Goal: Transaction & Acquisition: Subscribe to service/newsletter

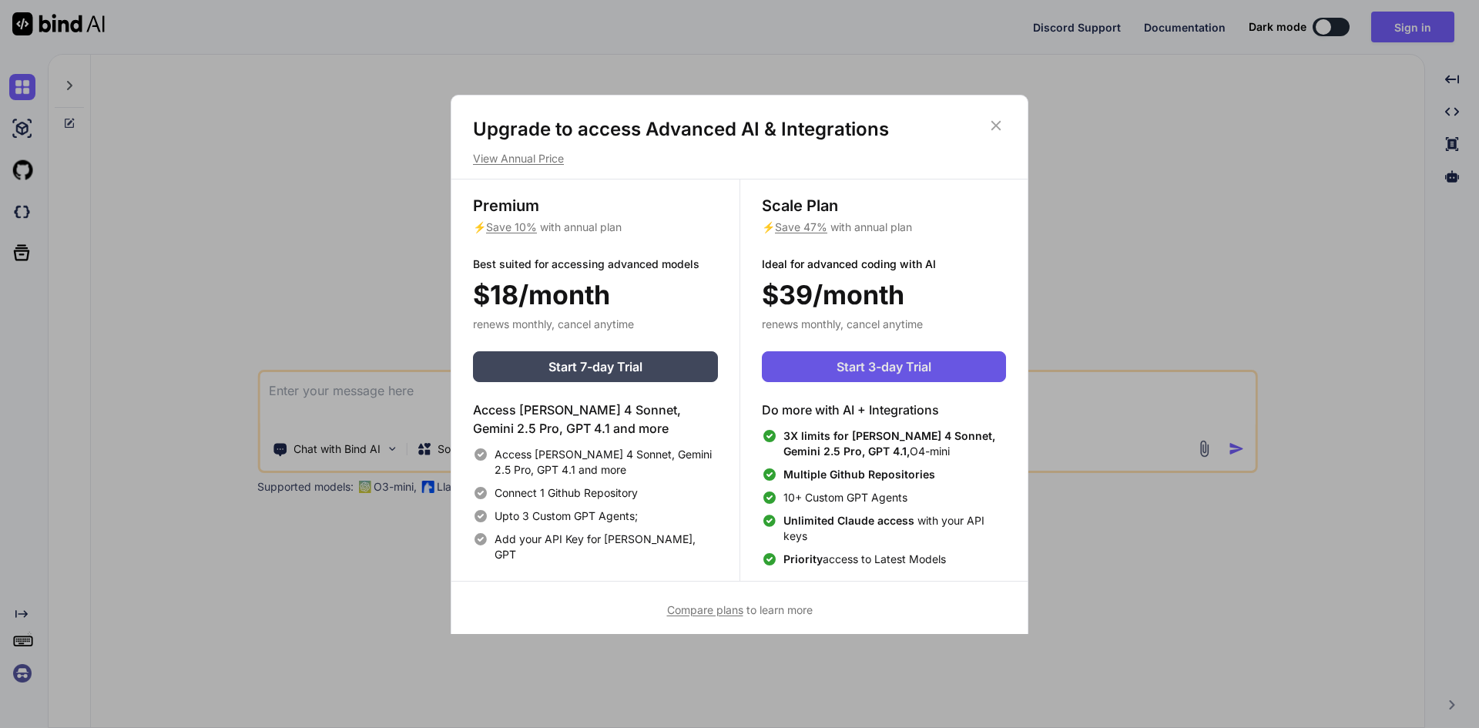
click at [854, 374] on span "Start 3-day Trial" at bounding box center [884, 366] width 95 height 18
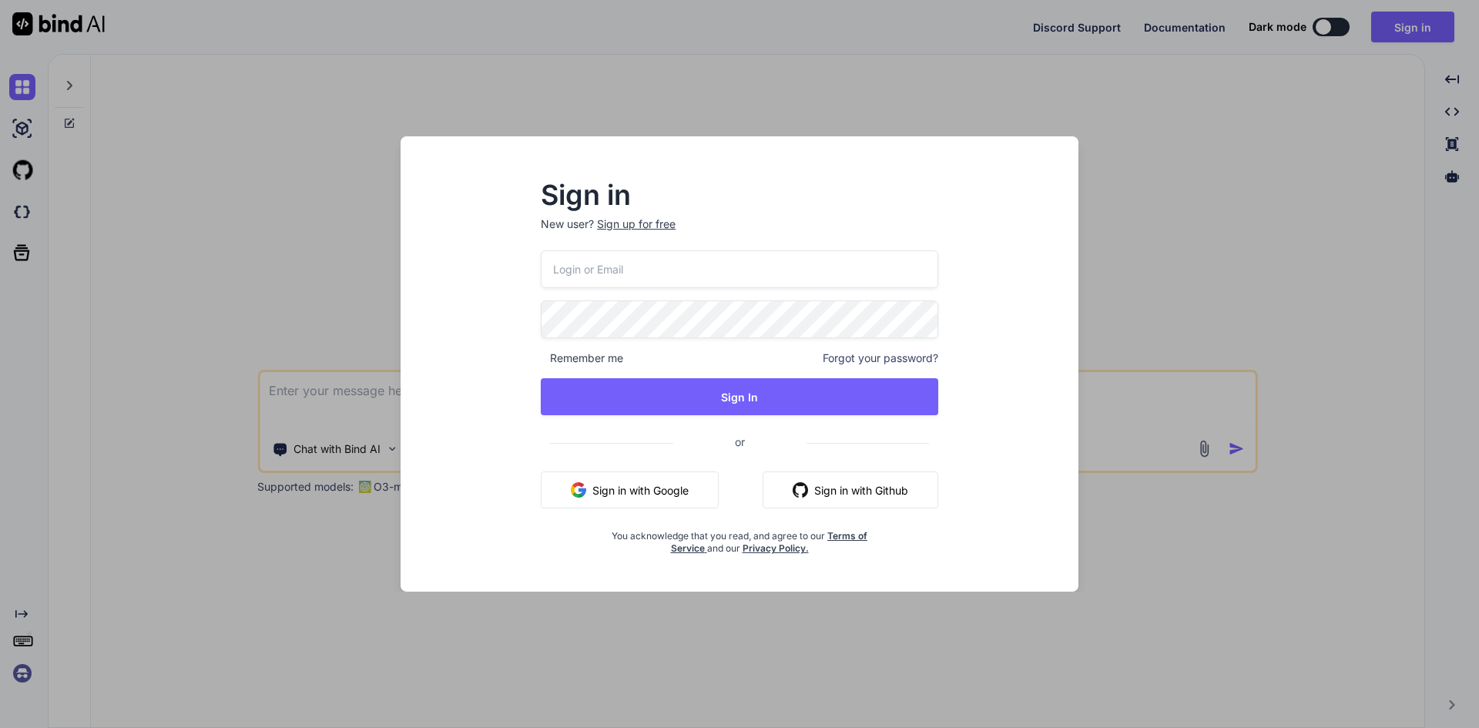
click at [648, 223] on div "Sign up for free" at bounding box center [636, 223] width 79 height 15
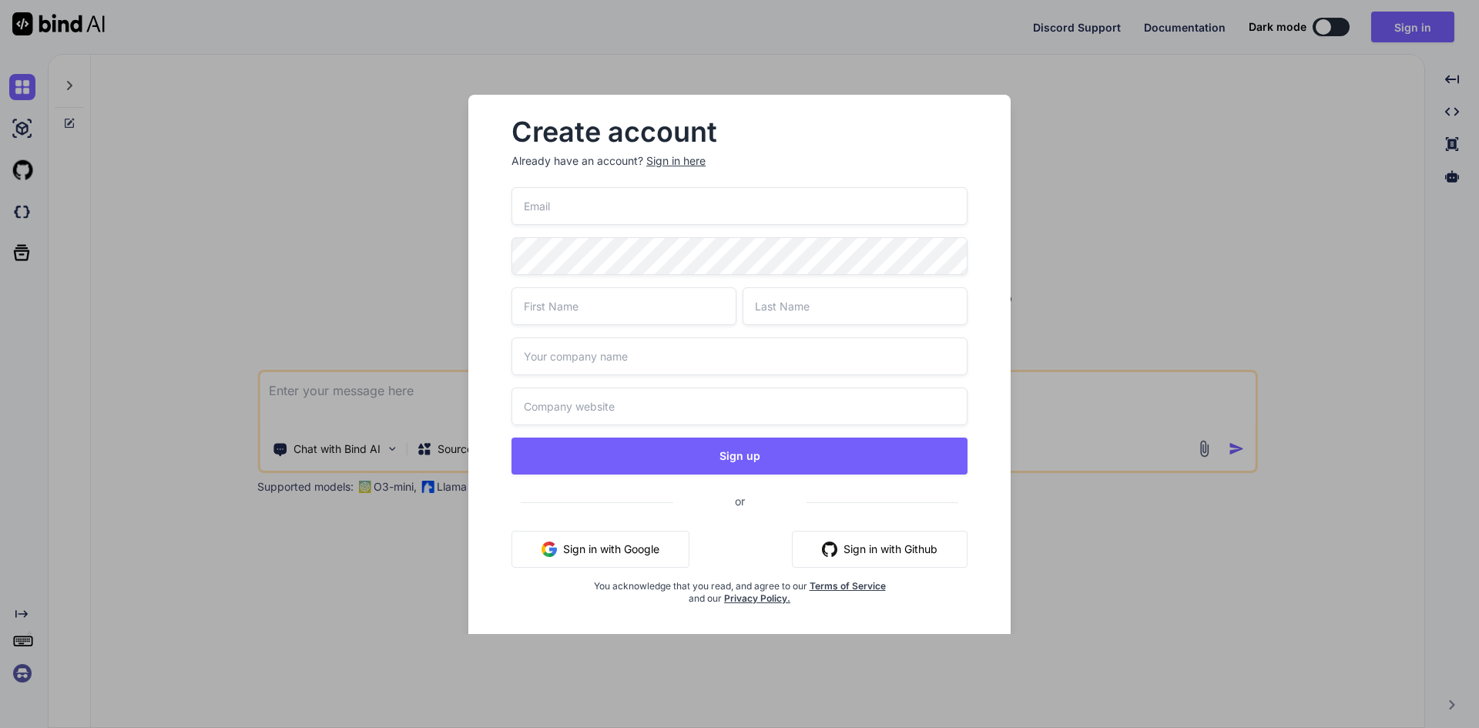
click at [694, 212] on input "email" at bounding box center [740, 206] width 456 height 38
paste input "[EMAIL_ADDRESS][DOMAIN_NAME]"
type input "[EMAIL_ADDRESS][DOMAIN_NAME]"
type input "Mike"
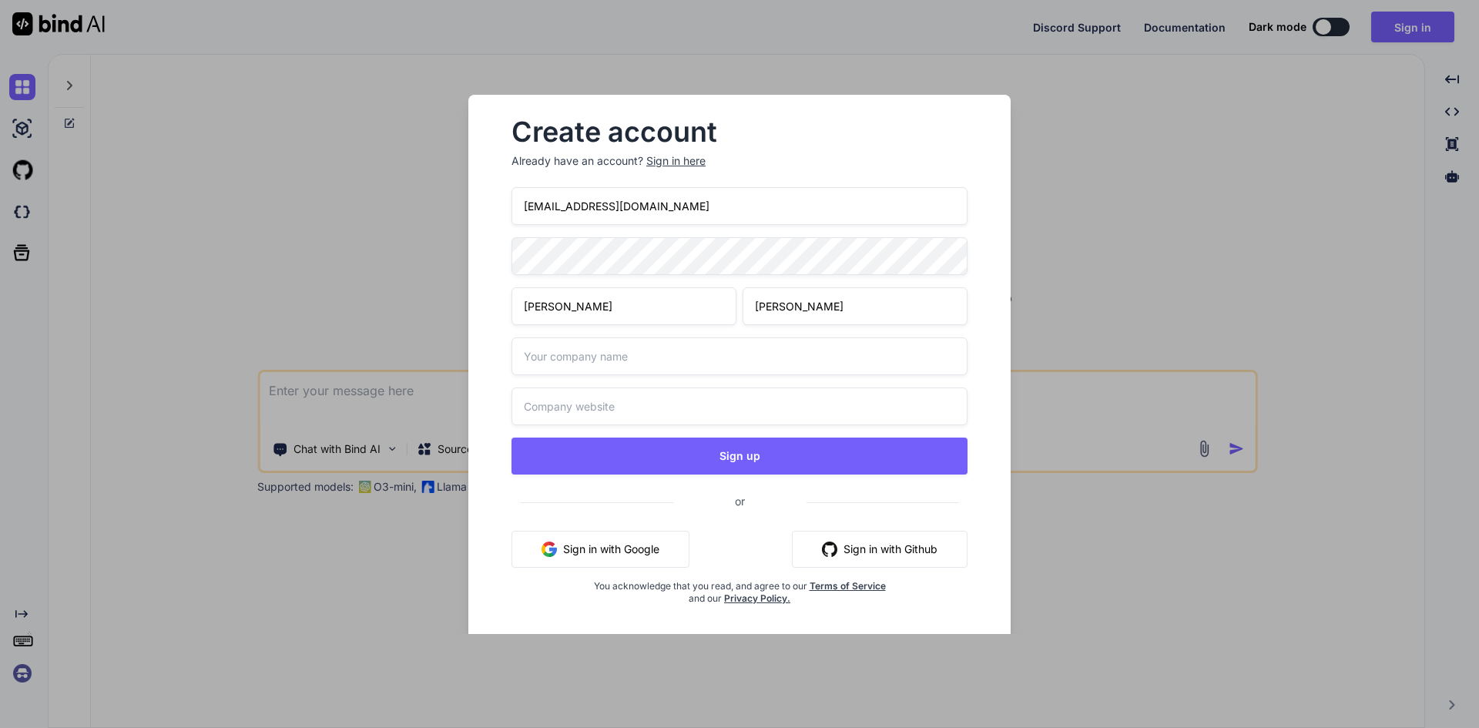
type input "Taylor"
type input "..."
click at [512, 438] on button "Sign up" at bounding box center [740, 456] width 456 height 37
type textarea "x"
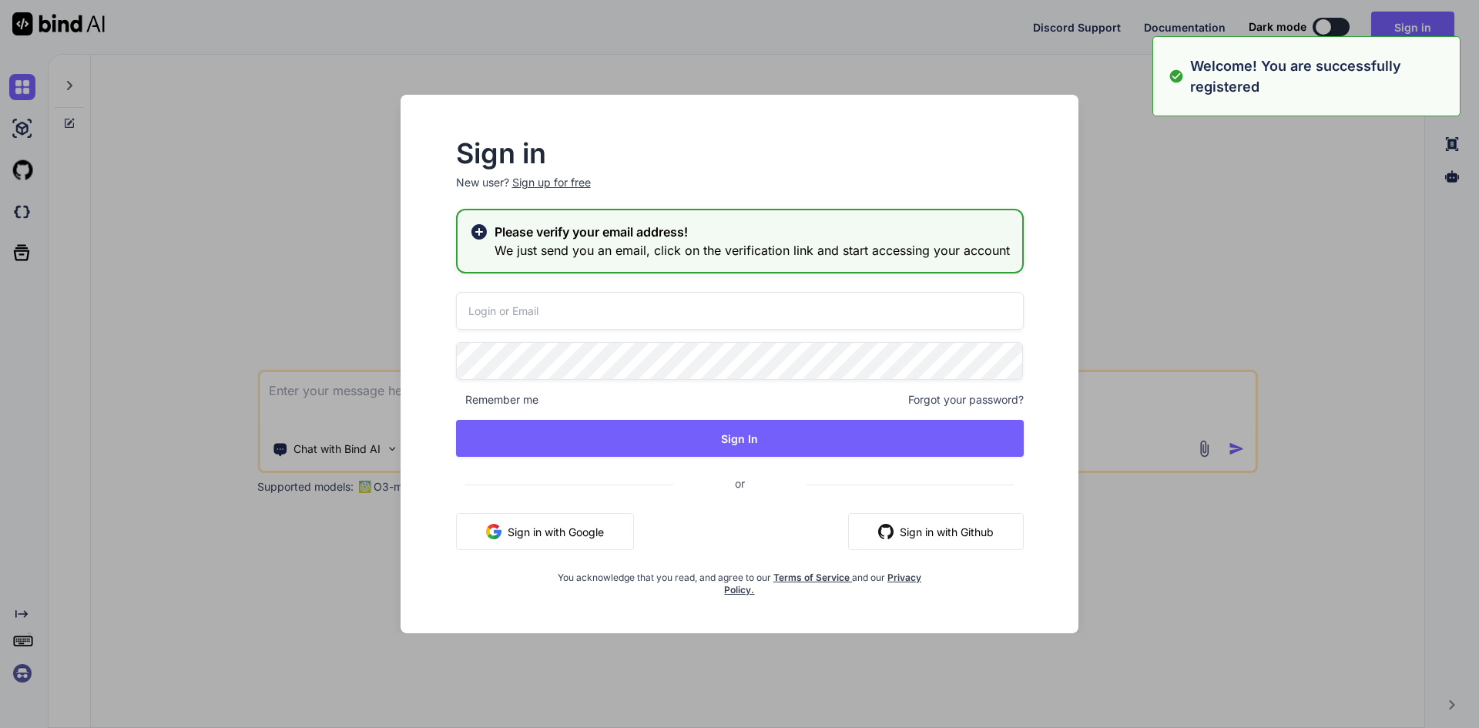
type input "[EMAIL_ADDRESS][DOMAIN_NAME]"
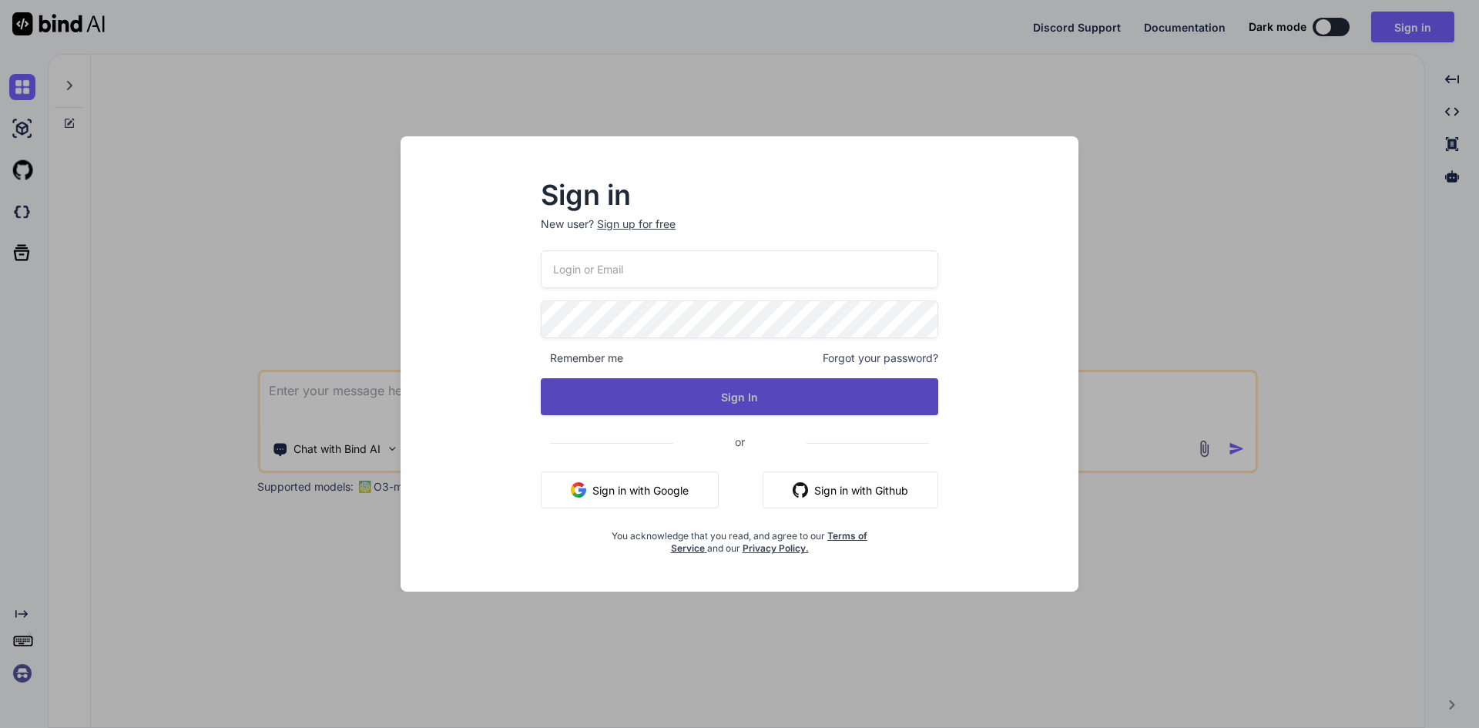
type input "[EMAIL_ADDRESS][DOMAIN_NAME]"
click at [780, 397] on button "Sign In" at bounding box center [740, 396] width 398 height 37
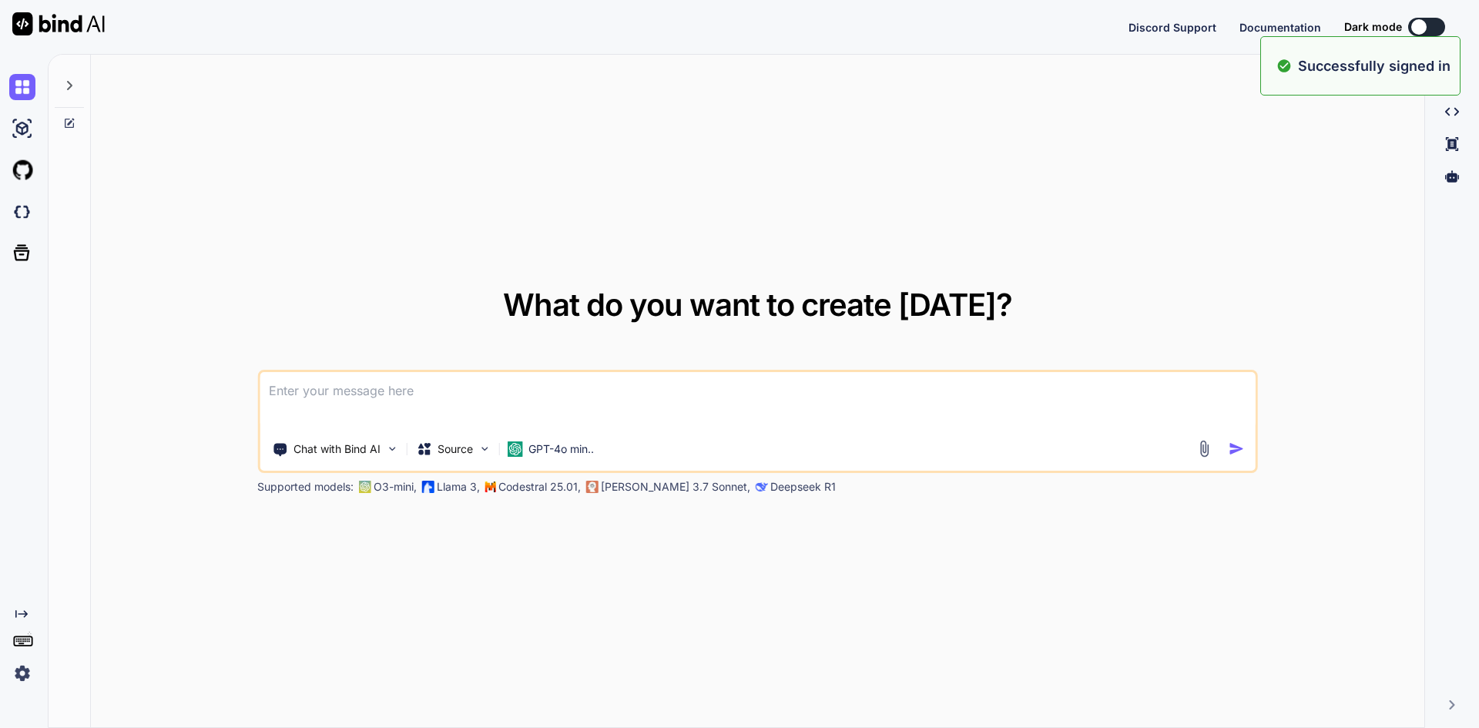
type textarea "x"
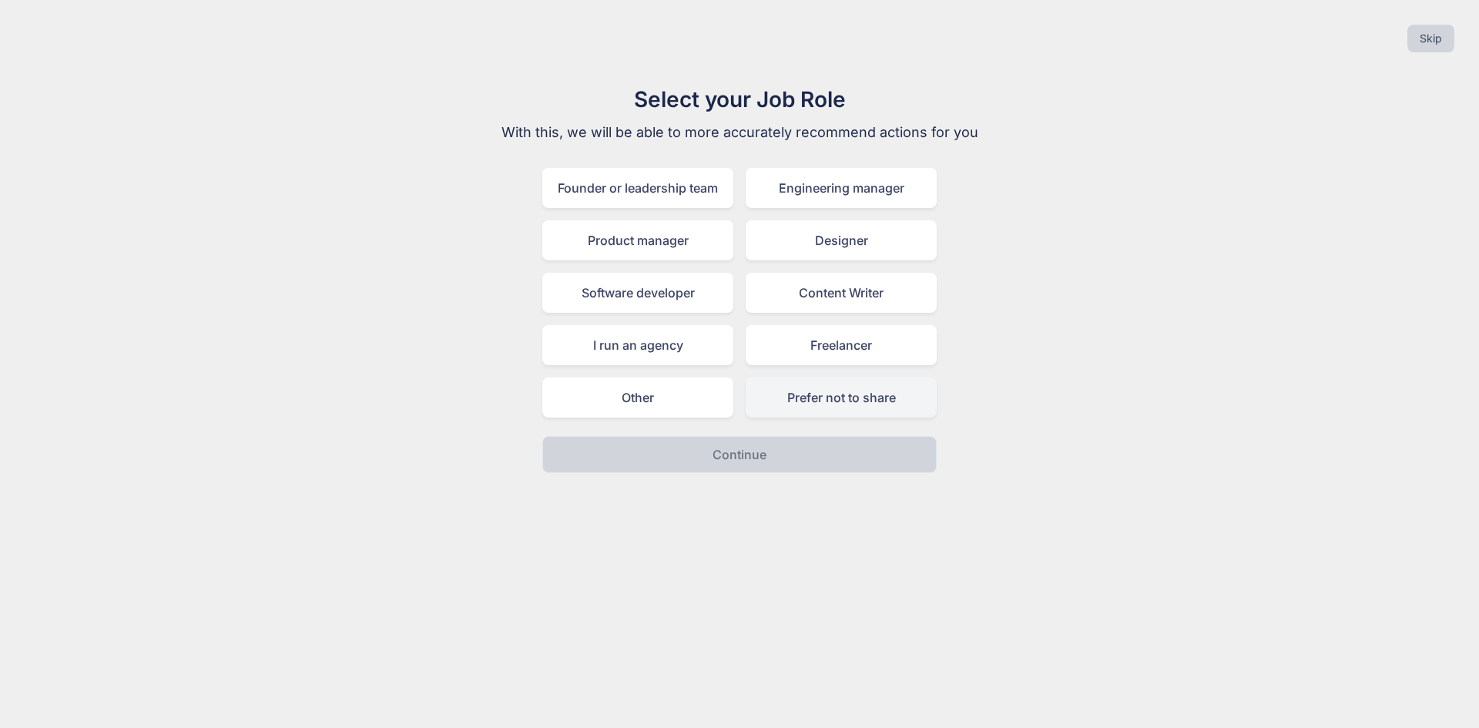
click at [858, 398] on div "Prefer not to share" at bounding box center [841, 397] width 191 height 40
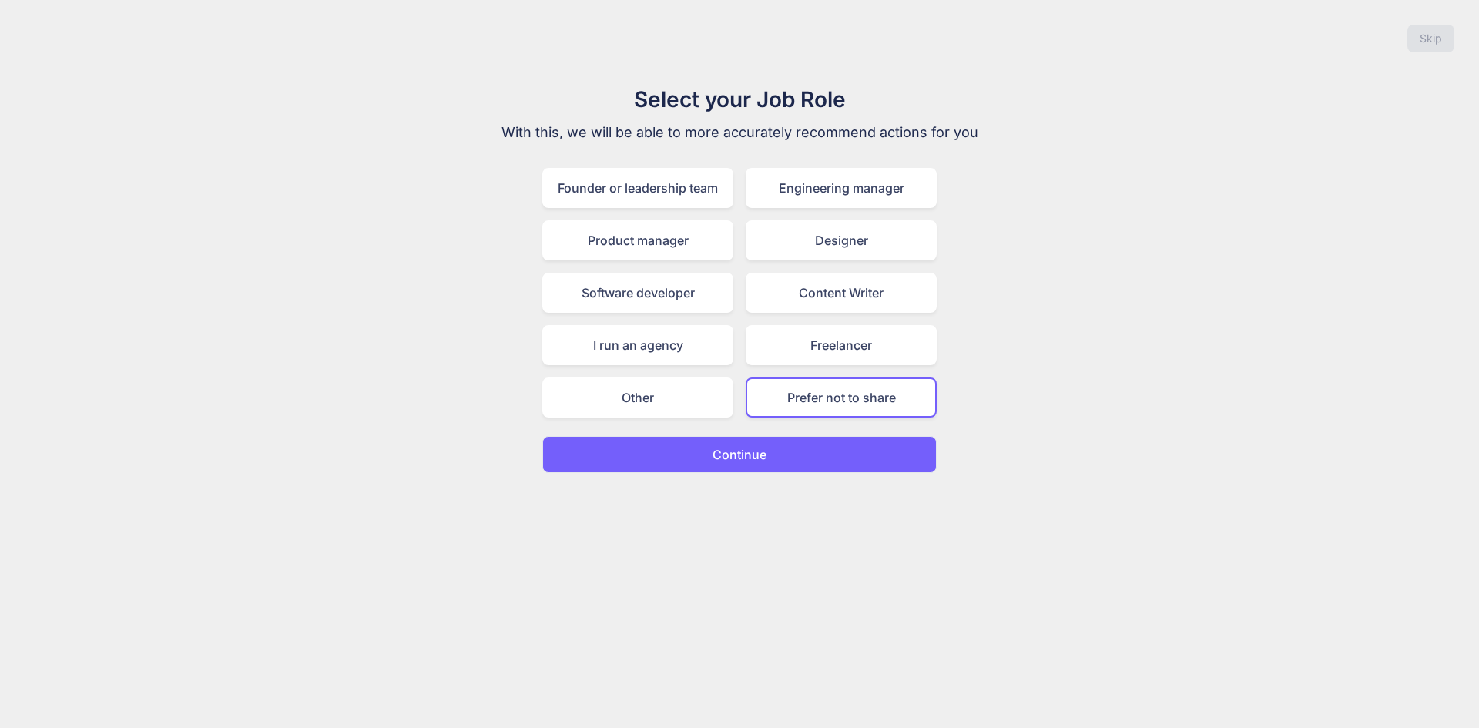
click at [861, 463] on button "Continue" at bounding box center [739, 454] width 394 height 37
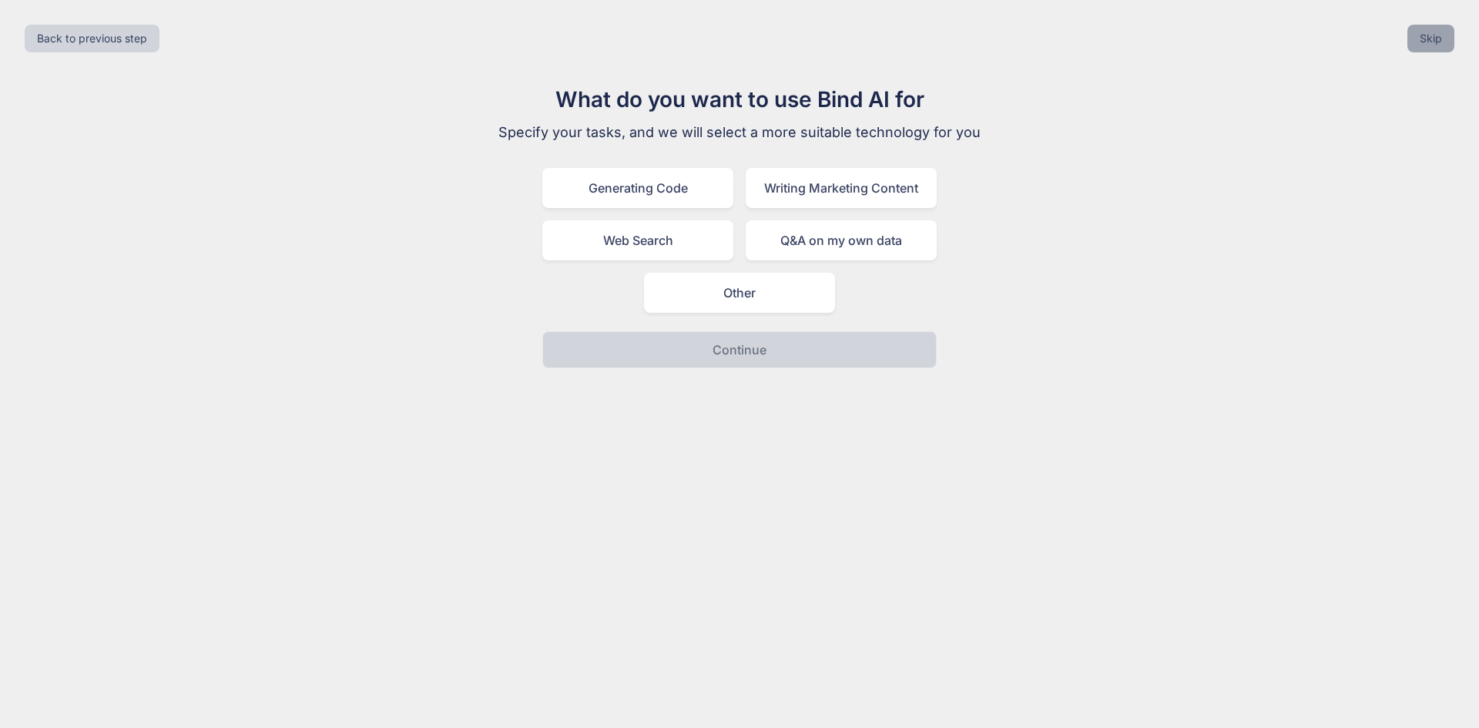
click at [1421, 32] on button "Skip" at bounding box center [1430, 39] width 47 height 28
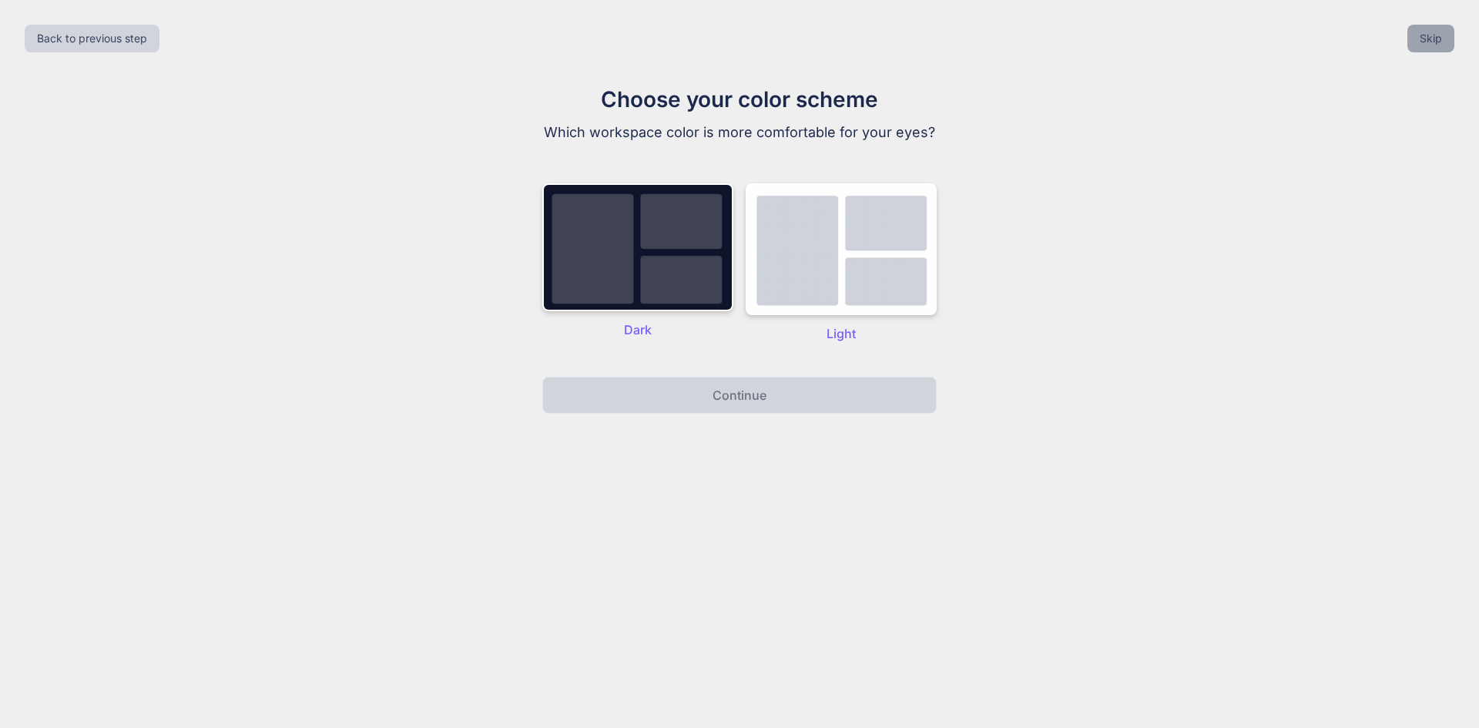
click at [1421, 32] on button "Skip" at bounding box center [1430, 39] width 47 height 28
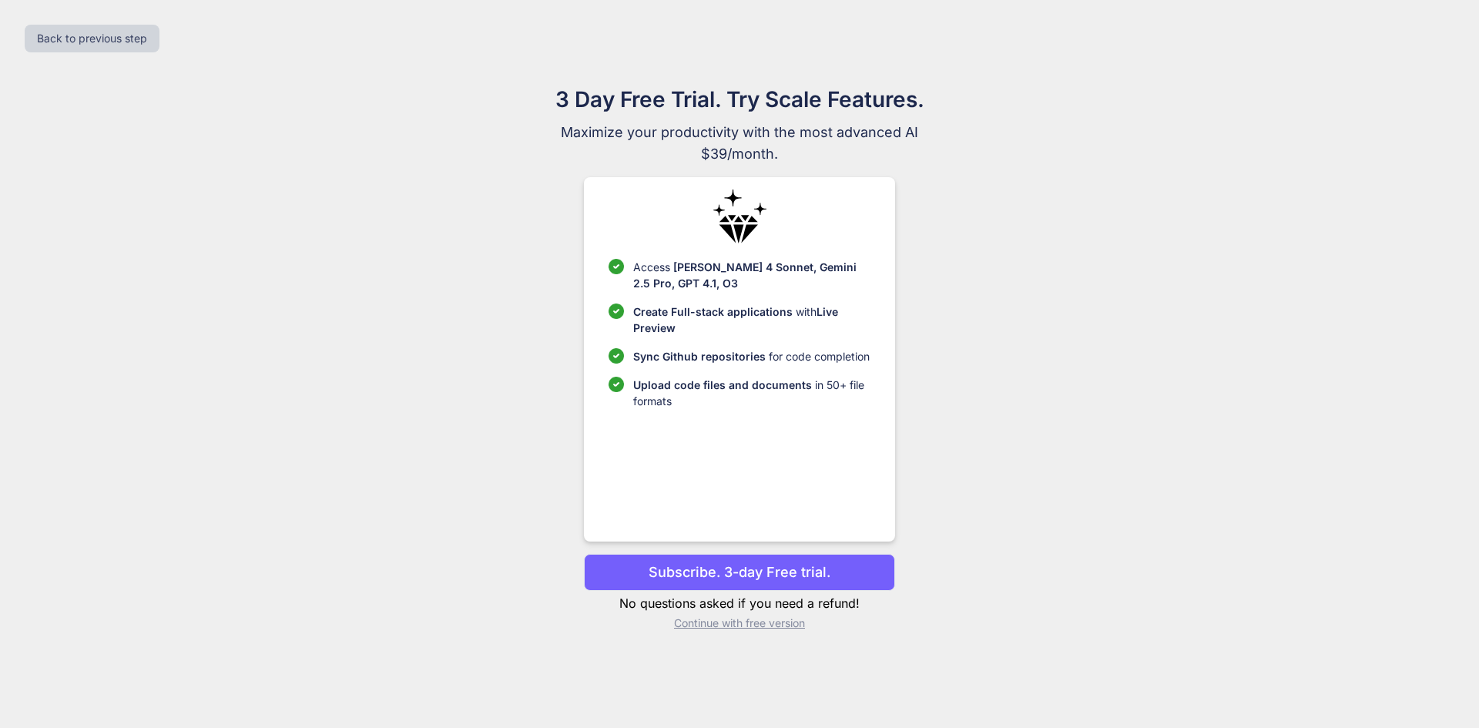
click at [793, 572] on p "Subscribe. 3-day Free trial." at bounding box center [740, 572] width 182 height 21
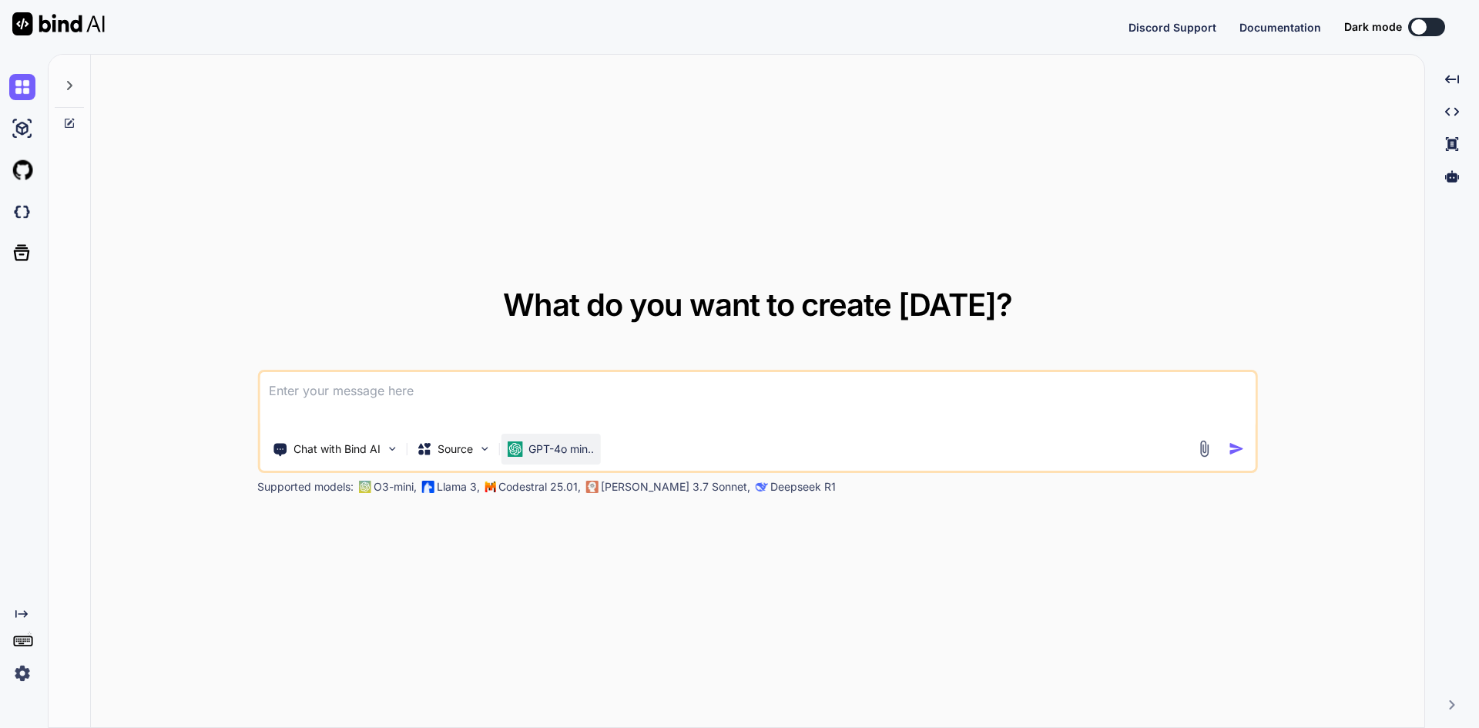
click at [564, 441] on p "GPT-4o min.." at bounding box center [560, 448] width 65 height 15
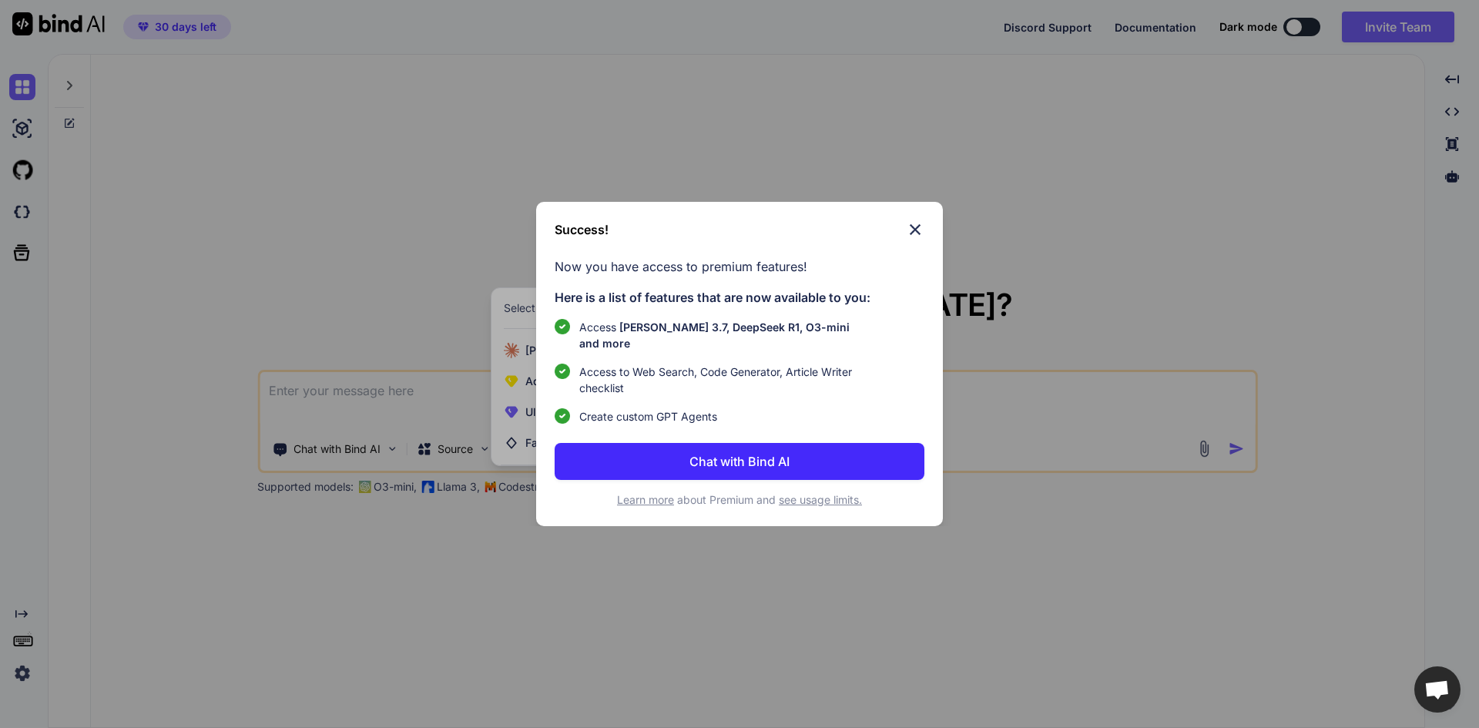
click at [837, 454] on button "Chat with Bind AI" at bounding box center [740, 461] width 370 height 37
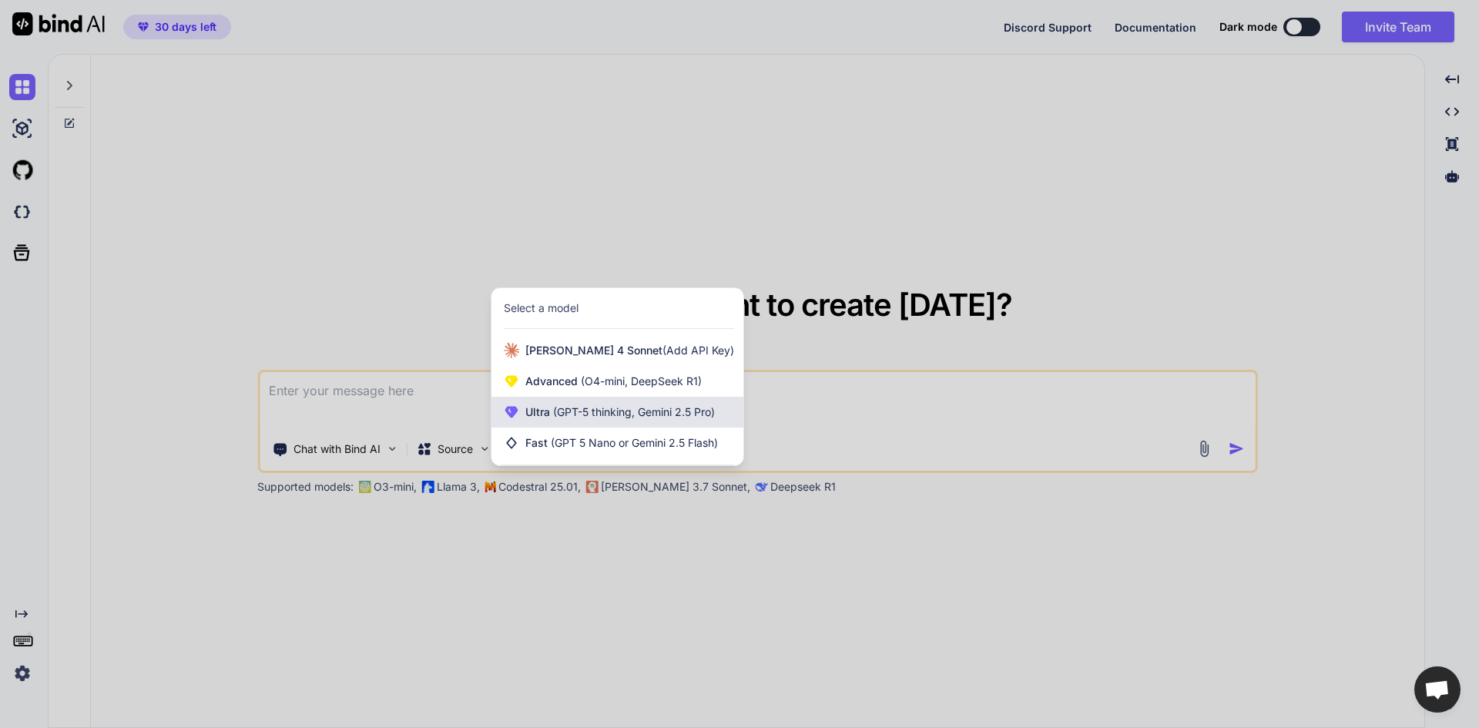
click at [676, 408] on span "(GPT-5 thinking, Gemini 2.5 Pro)" at bounding box center [632, 411] width 165 height 13
type textarea "x"
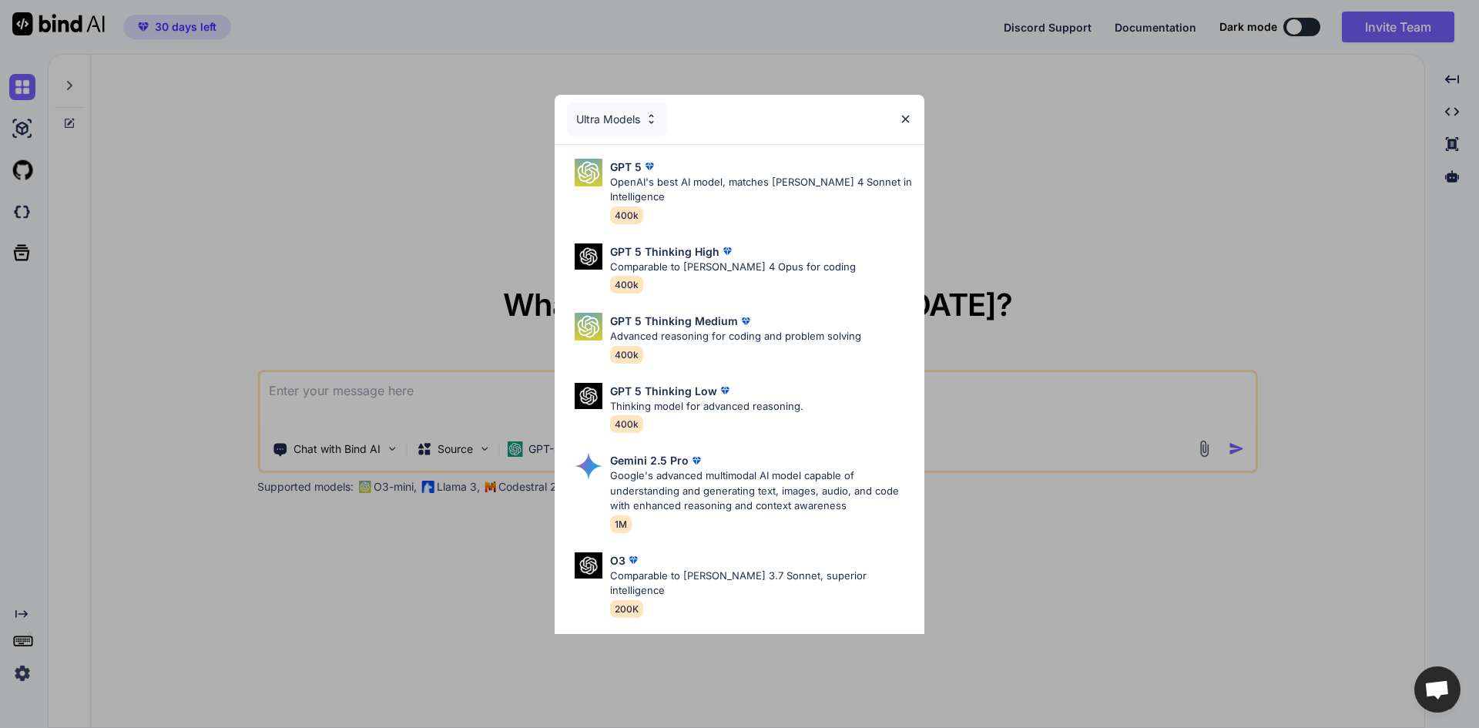
click at [629, 116] on div "Ultra Models" at bounding box center [617, 119] width 100 height 34
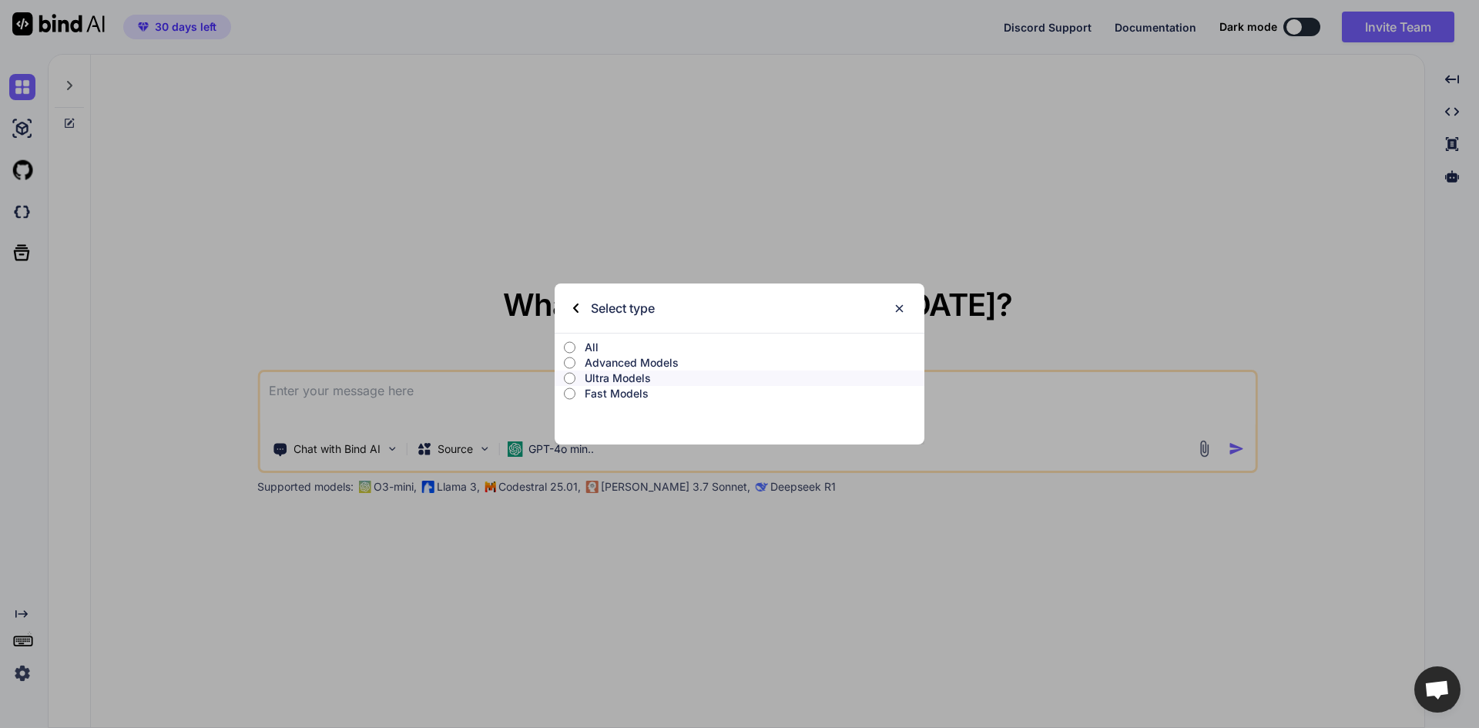
click at [653, 362] on p "Advanced Models" at bounding box center [755, 362] width 340 height 15
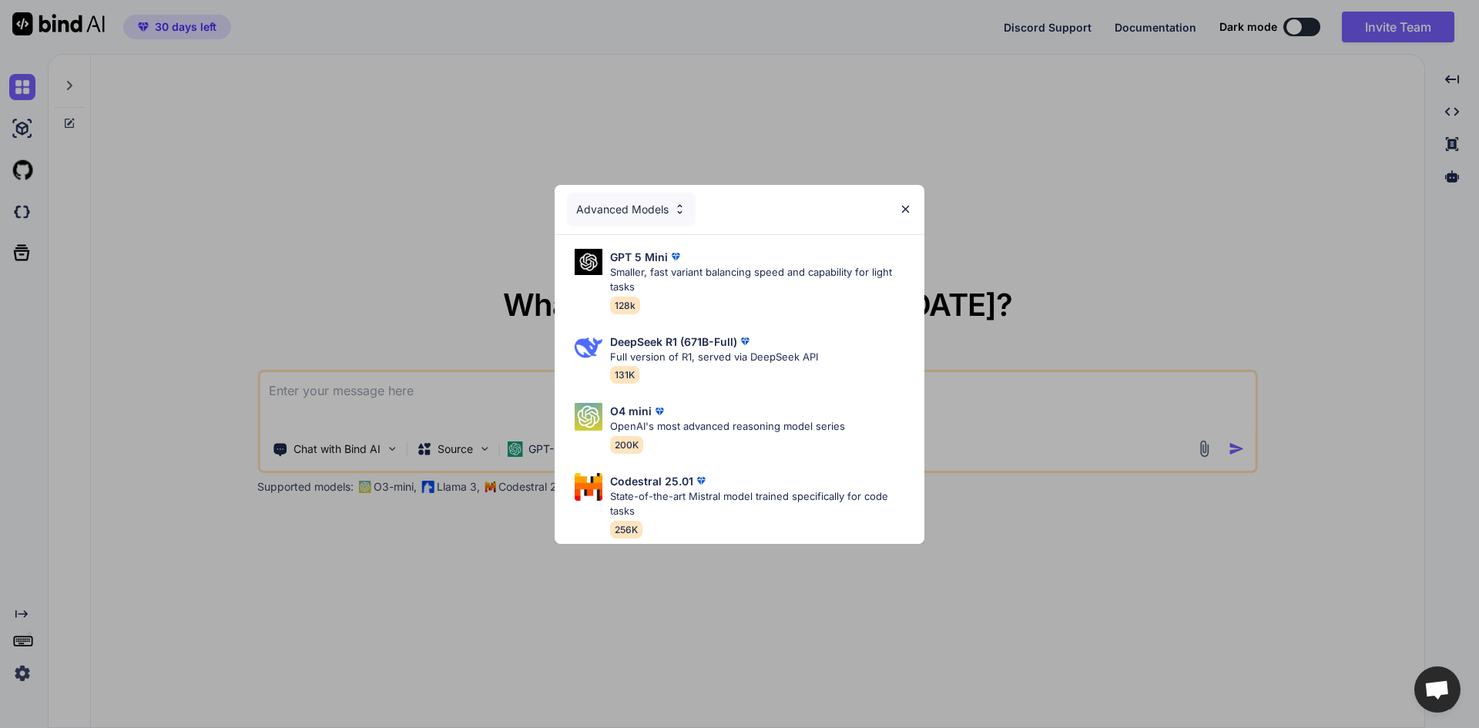
click at [659, 216] on div "Advanced Models" at bounding box center [631, 210] width 129 height 34
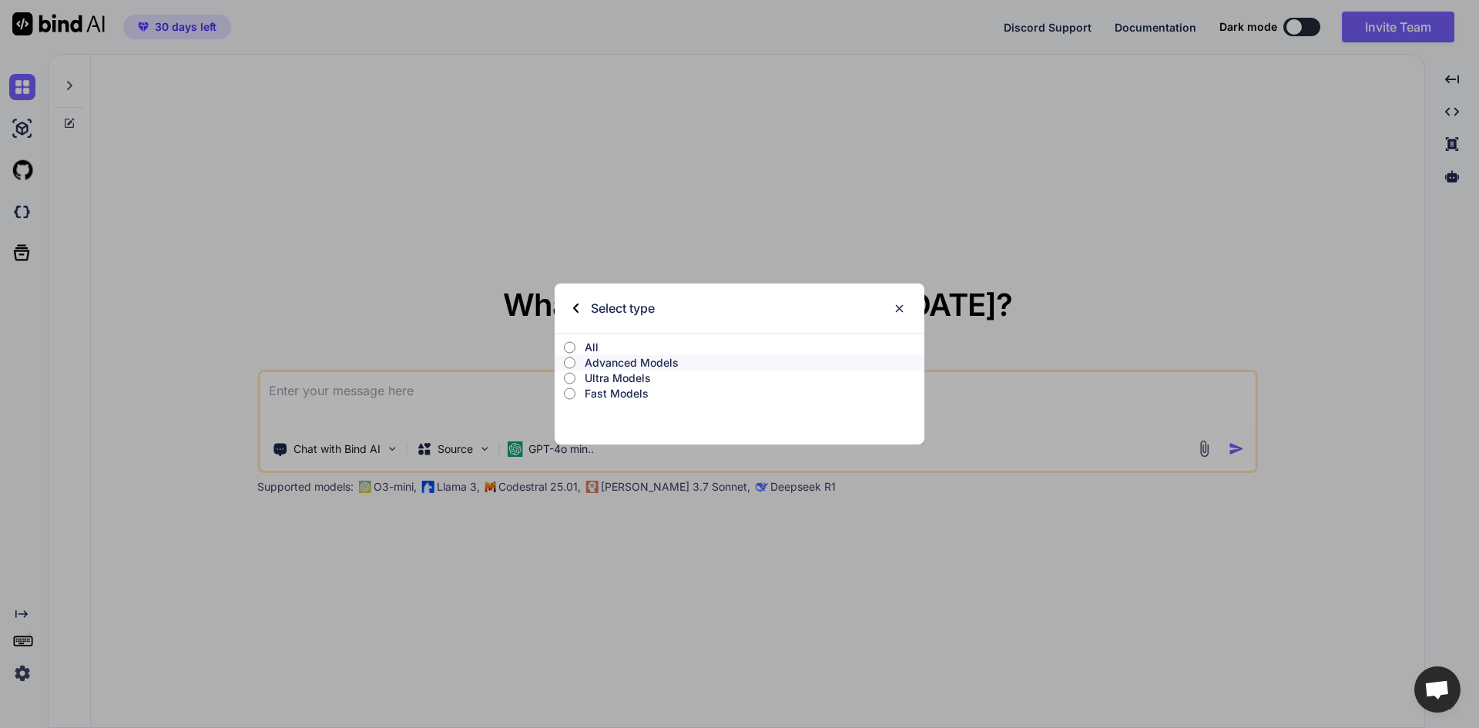
click at [636, 374] on p "Ultra Models" at bounding box center [755, 378] width 340 height 15
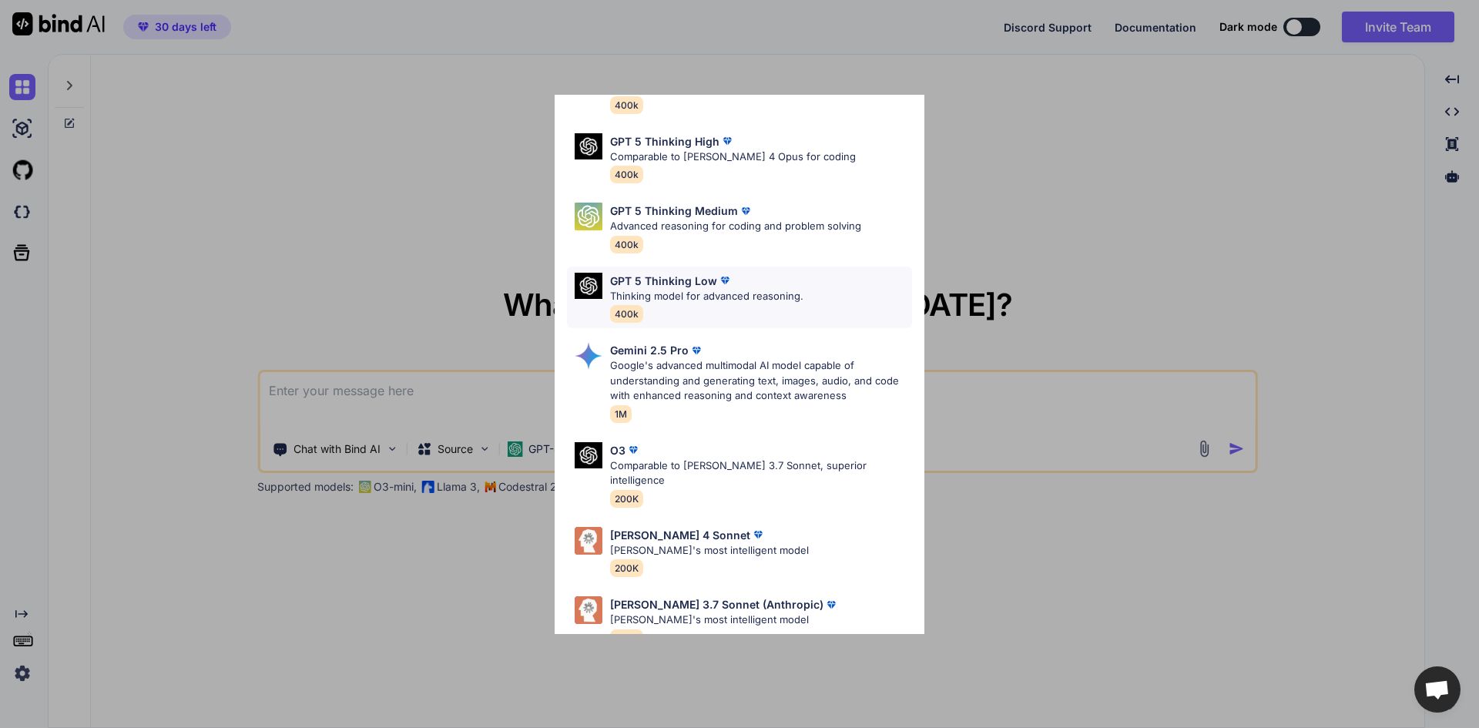
scroll to position [125, 0]
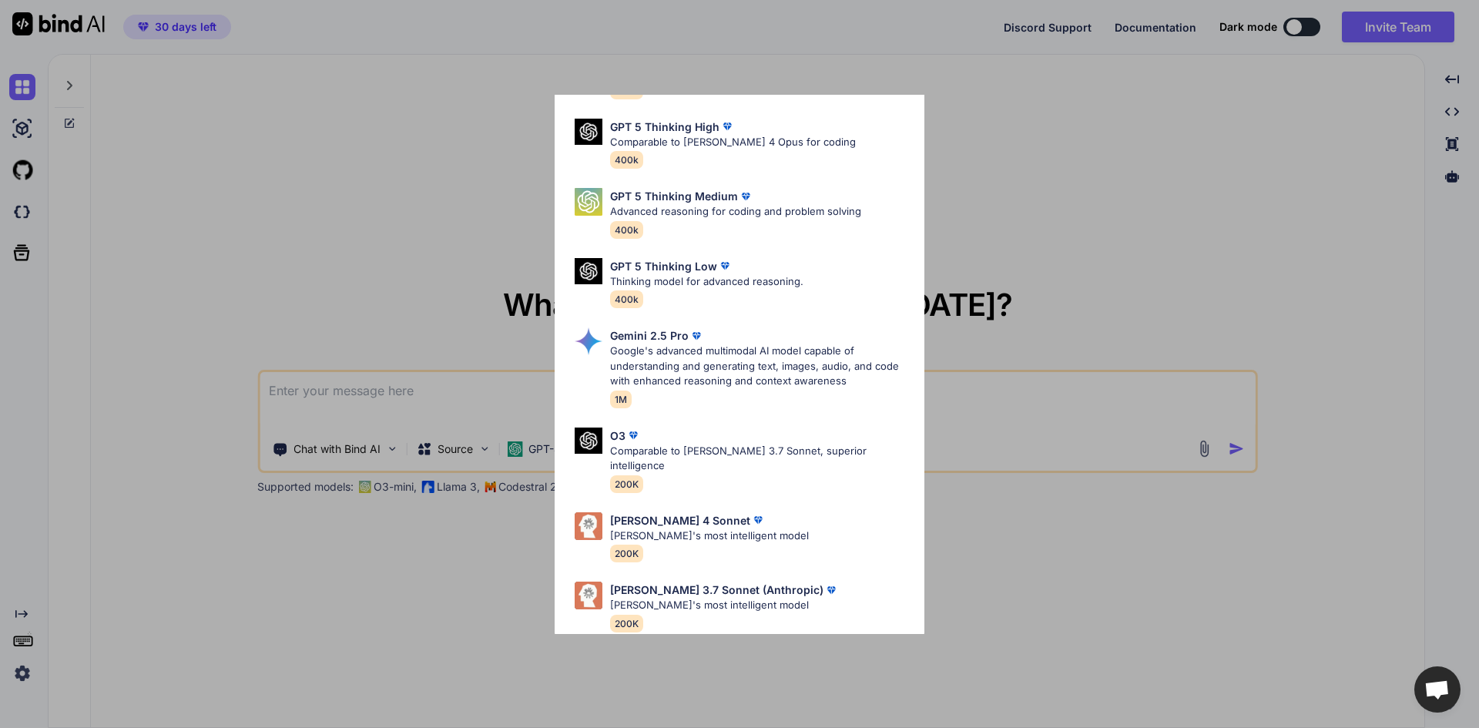
click at [1215, 234] on div "Ultra Models GPT 5 OpenAI's best AI model, matches Claude 4 Sonnet in Intellige…" at bounding box center [739, 364] width 1479 height 728
